Goal: Information Seeking & Learning: Learn about a topic

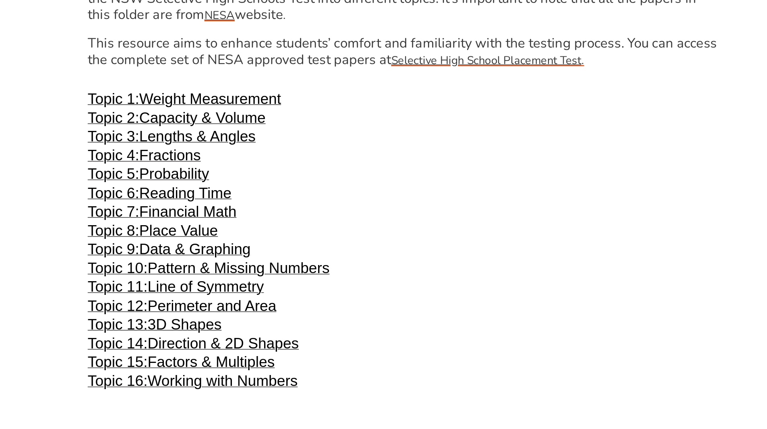
scroll to position [1618, 0]
click at [236, 275] on span "Financial Math" at bounding box center [230, 272] width 70 height 12
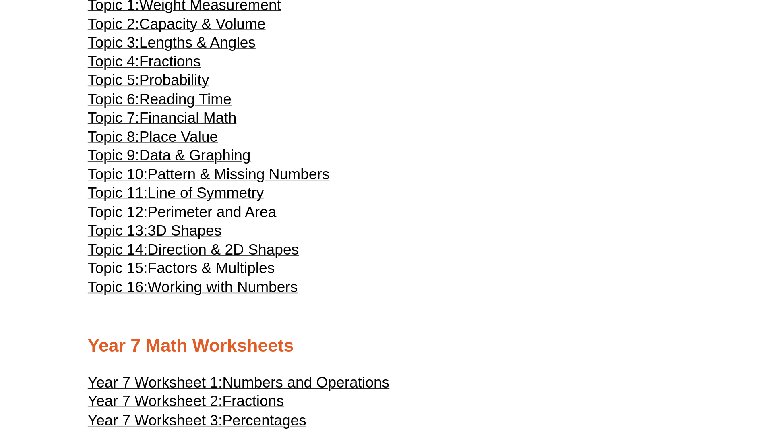
scroll to position [1685, 0]
click at [225, 193] on span "Reading Time" at bounding box center [228, 192] width 66 height 12
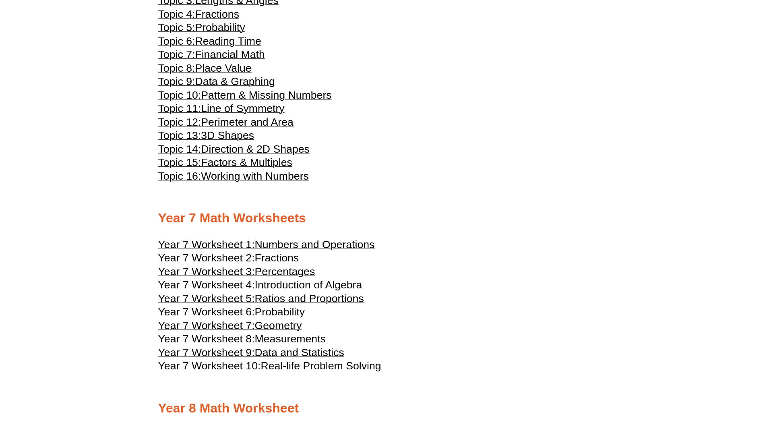
scroll to position [1759, 0]
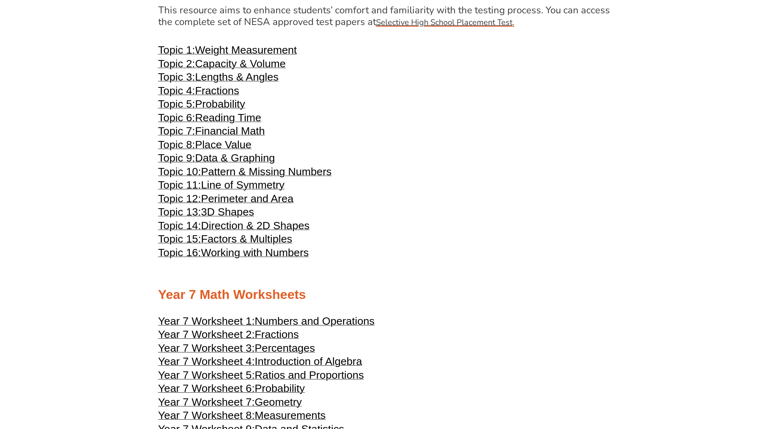
click at [219, 134] on span "Financial Math" at bounding box center [230, 131] width 70 height 12
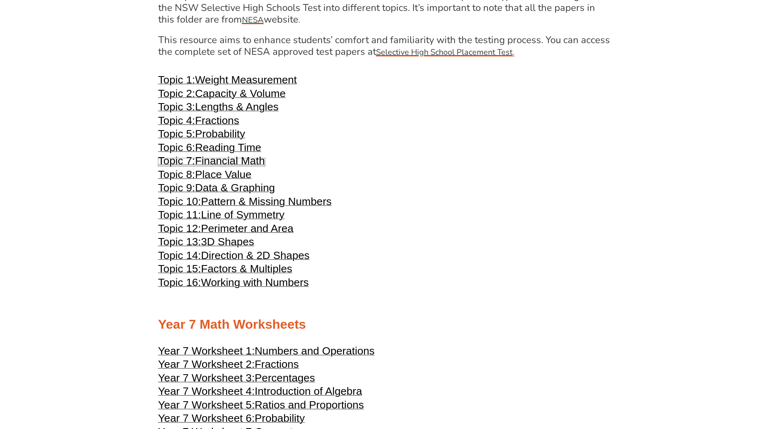
scroll to position [1729, 0]
click at [215, 148] on span "Reading Time" at bounding box center [228, 148] width 66 height 12
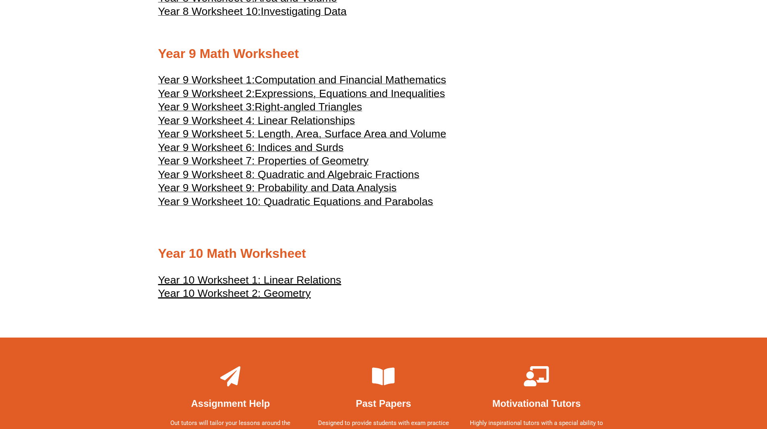
scroll to position [2380, 0]
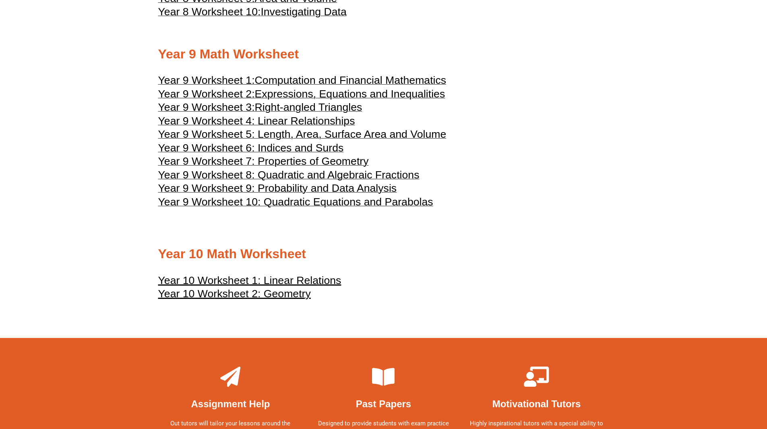
click at [318, 170] on span "Year 9 Worksheet 8: Quadratic and Algebraic Fractions" at bounding box center [288, 175] width 261 height 12
